Goal: Book appointment/travel/reservation

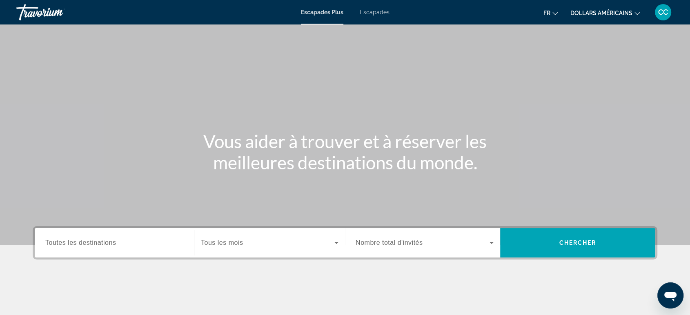
click at [405, 245] on span "Nombre total d'invités" at bounding box center [389, 242] width 67 height 7
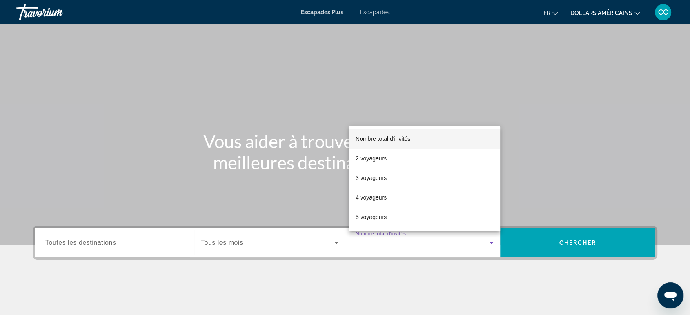
click at [367, 18] on div at bounding box center [345, 157] width 690 height 315
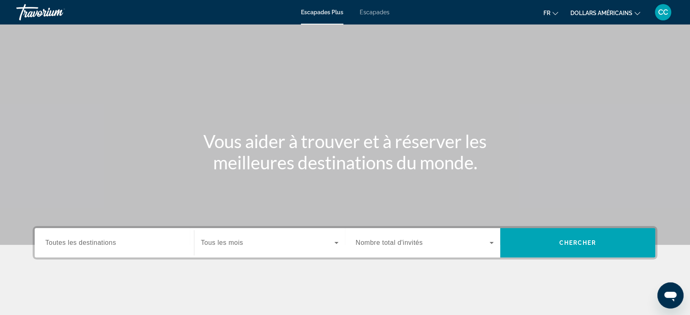
click at [615, 17] on button "dollars américains USD ($) MXN (Mex$) CAD (Can$) GBP (£) EUR (€) AUD (A$) NZD (…" at bounding box center [605, 13] width 70 height 12
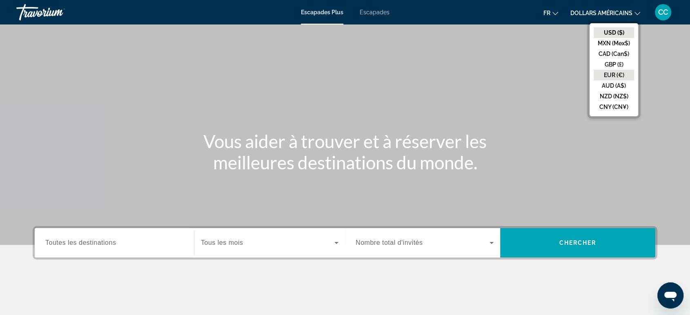
click at [616, 73] on button "EUR (€)" at bounding box center [614, 75] width 40 height 11
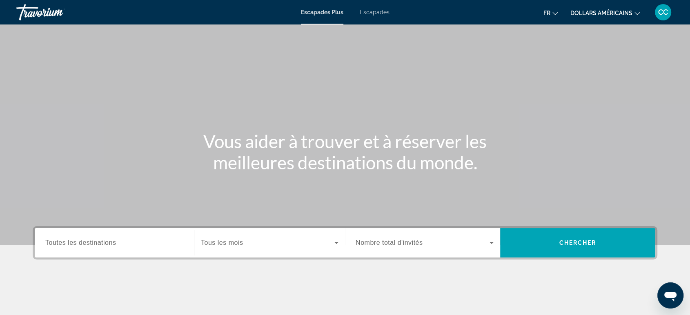
click at [369, 15] on font "Escapades" at bounding box center [375, 12] width 30 height 7
click at [139, 244] on input "Destination Toutes les destinations" at bounding box center [114, 243] width 138 height 10
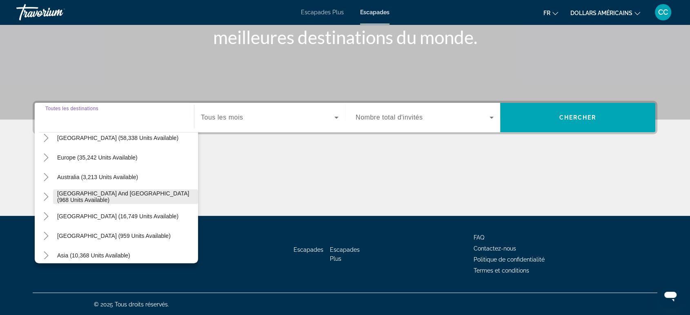
scroll to position [87, 0]
click at [49, 160] on icon "Toggle Europe (35,242 units available)" at bounding box center [46, 158] width 8 height 8
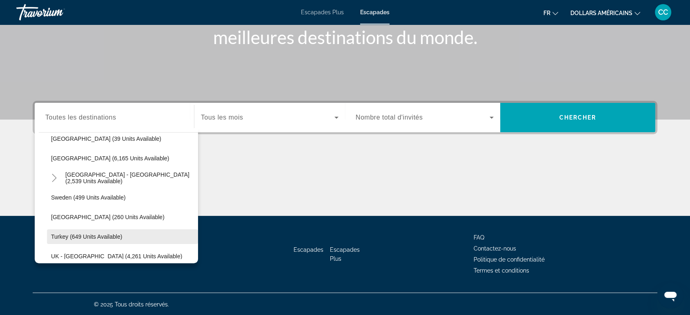
scroll to position [374, 0]
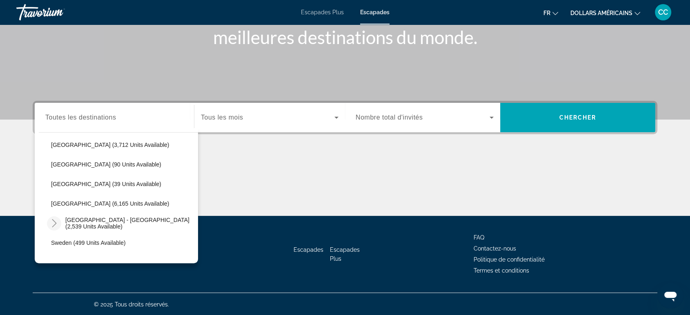
click at [51, 220] on icon "Toggle Spain - Canary Islands (2,539 units available)" at bounding box center [54, 223] width 8 height 8
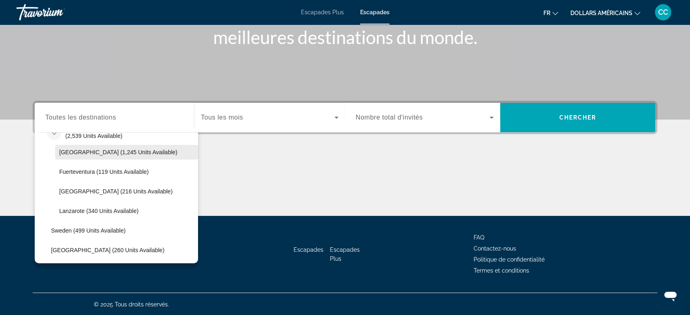
scroll to position [419, 0]
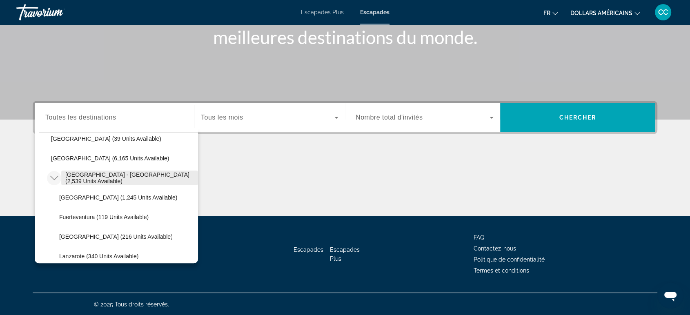
click at [102, 177] on span "[GEOGRAPHIC_DATA] - [GEOGRAPHIC_DATA] (2,539 units available)" at bounding box center [129, 177] width 129 height 13
type input "**********"
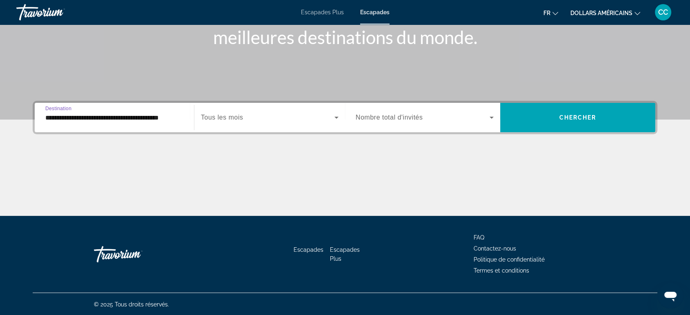
click at [258, 119] on span "Search widget" at bounding box center [267, 118] width 133 height 10
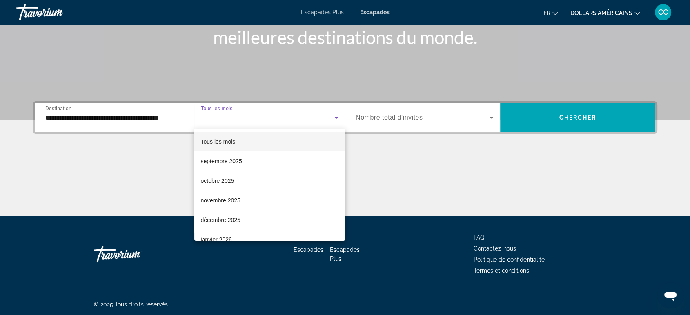
drag, startPoint x: 287, startPoint y: 117, endPoint x: 354, endPoint y: 116, distance: 66.5
click at [287, 117] on div at bounding box center [345, 157] width 690 height 315
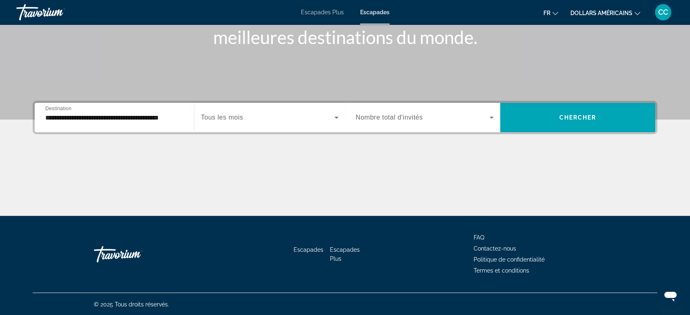
click at [456, 118] on span "Search widget" at bounding box center [423, 118] width 134 height 10
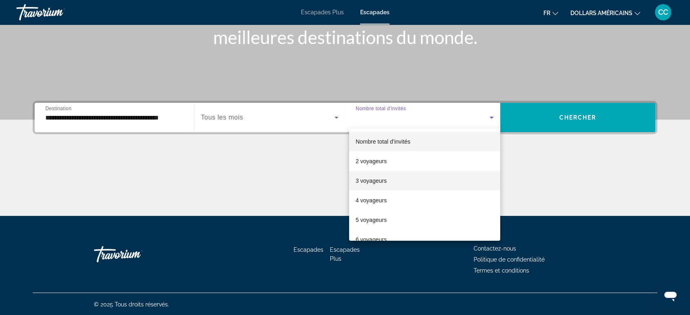
click at [385, 178] on font "3 voyageurs" at bounding box center [371, 181] width 31 height 7
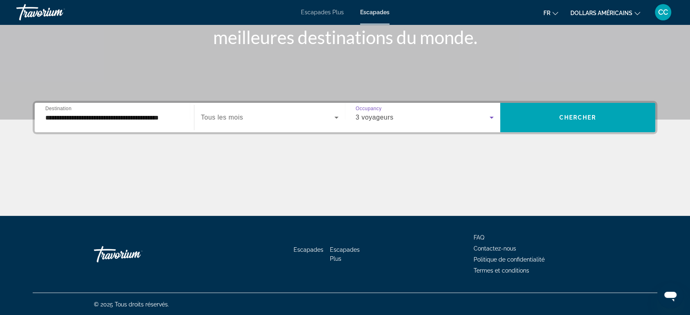
click at [402, 118] on div "3 voyageurs" at bounding box center [423, 118] width 134 height 10
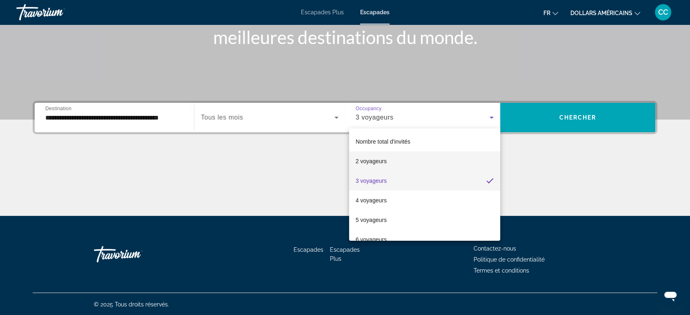
click at [388, 158] on mat-option "2 voyageurs" at bounding box center [424, 161] width 151 height 20
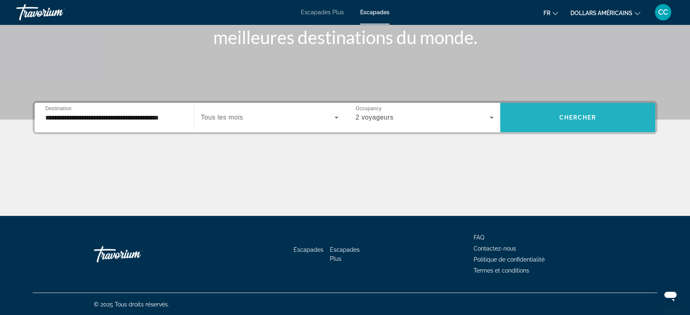
click at [544, 111] on span "Search widget" at bounding box center [577, 118] width 155 height 20
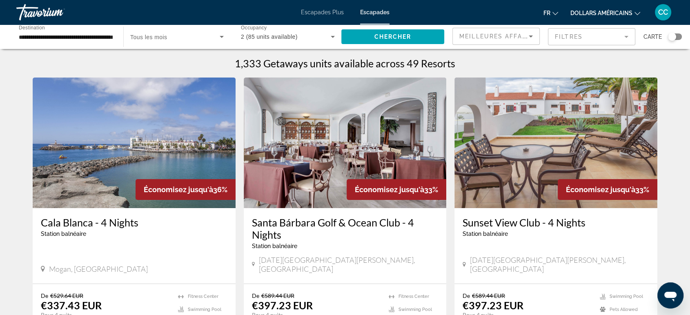
click at [564, 38] on mat-form-field "Filtres" at bounding box center [591, 36] width 87 height 17
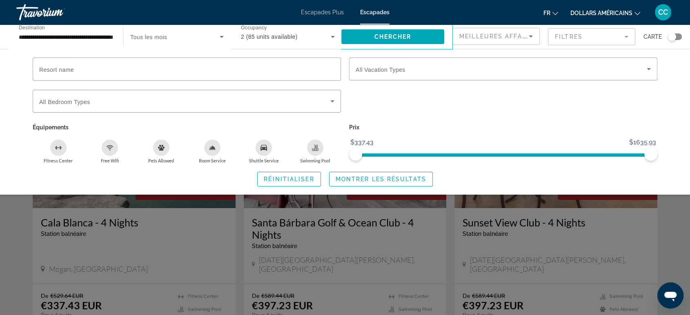
click at [564, 38] on mat-form-field "Filtres" at bounding box center [591, 36] width 87 height 17
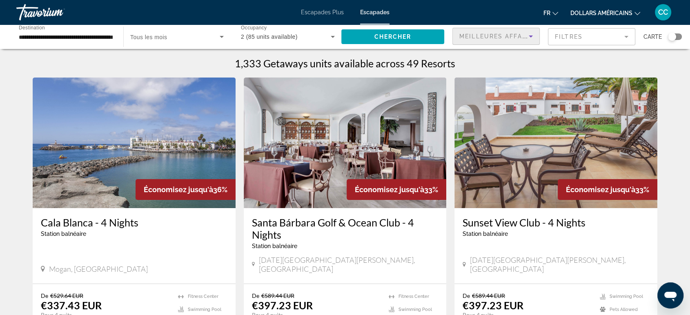
click at [483, 40] on div "Meilleures affaires" at bounding box center [493, 36] width 69 height 10
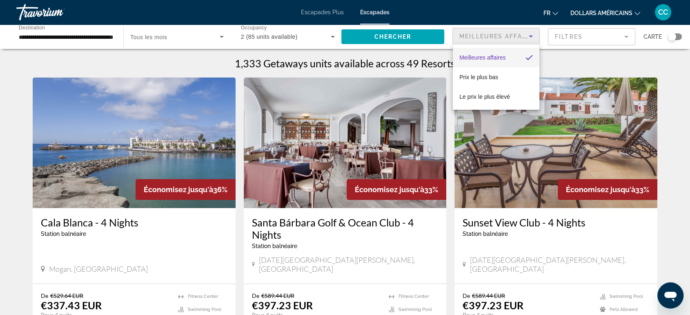
click at [488, 36] on div at bounding box center [345, 157] width 690 height 315
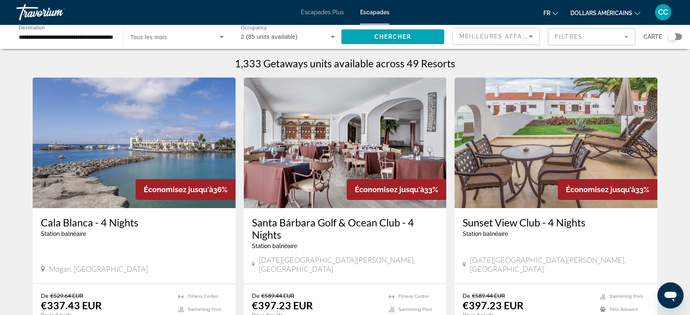
click at [160, 158] on img "Contenu principal" at bounding box center [134, 143] width 203 height 131
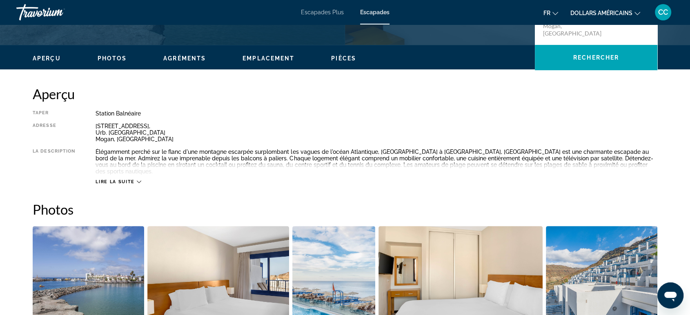
scroll to position [227, 0]
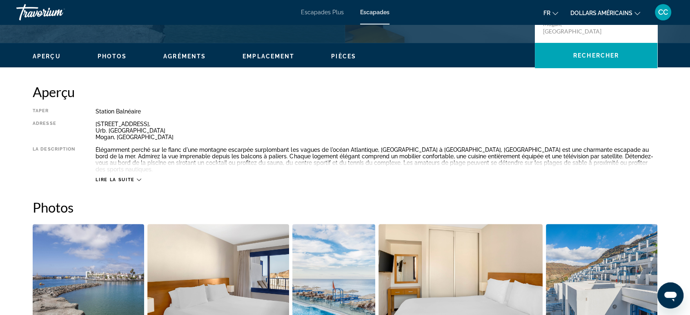
click at [118, 177] on span "Lire la suite" at bounding box center [115, 179] width 39 height 5
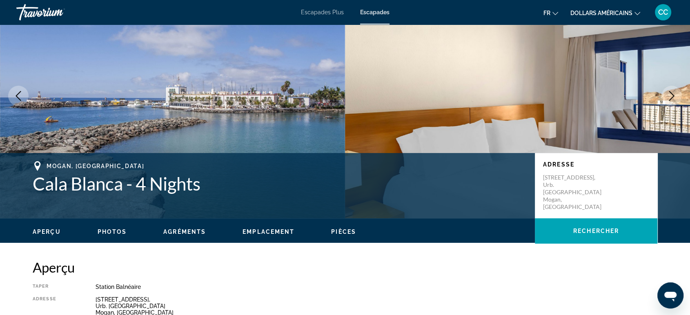
scroll to position [0, 0]
